Goal: Transaction & Acquisition: Purchase product/service

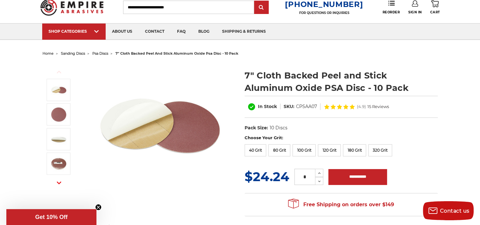
scroll to position [32, 0]
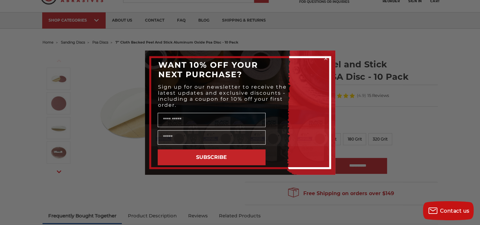
click at [326, 57] on icon "Close dialog" at bounding box center [325, 58] width 3 height 3
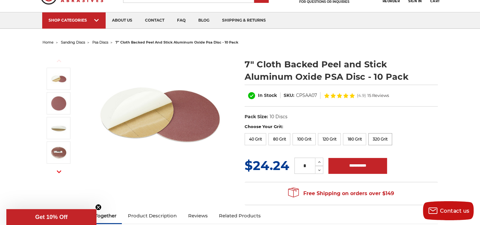
click at [379, 139] on label "320 Grit" at bounding box center [380, 139] width 24 height 12
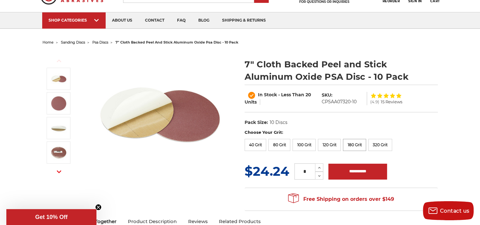
click at [348, 144] on label "180 Grit" at bounding box center [354, 145] width 23 height 12
click at [307, 142] on label "100 Grit" at bounding box center [303, 145] width 23 height 12
click at [255, 144] on label "40 Grit" at bounding box center [255, 145] width 22 height 12
click at [279, 143] on label "80 Grit" at bounding box center [279, 145] width 22 height 12
click at [303, 144] on label "100 Grit" at bounding box center [303, 145] width 23 height 12
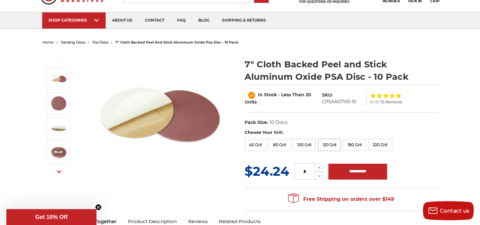
click at [323, 144] on label "120 Grit" at bounding box center [329, 145] width 23 height 12
click at [355, 141] on label "180 Grit" at bounding box center [354, 145] width 23 height 12
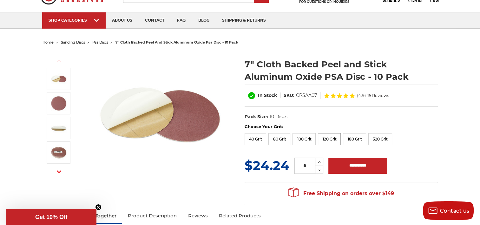
click at [328, 138] on label "120 Grit" at bounding box center [329, 139] width 23 height 12
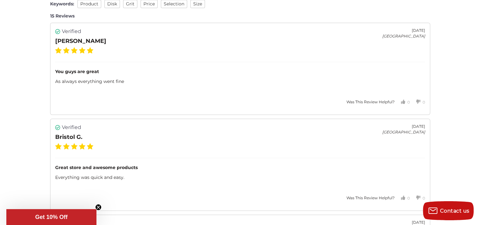
scroll to position [983, 0]
